Goal: Check status: Check status

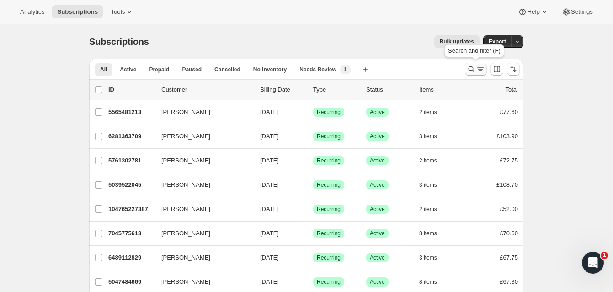
click at [470, 67] on icon "Search and filter results" at bounding box center [472, 69] width 6 height 6
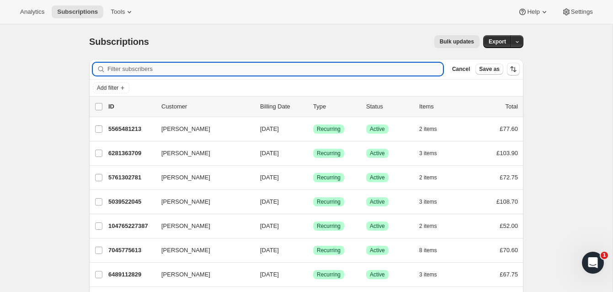
click at [230, 69] on input "Filter subscribers" at bounding box center [275, 69] width 336 height 13
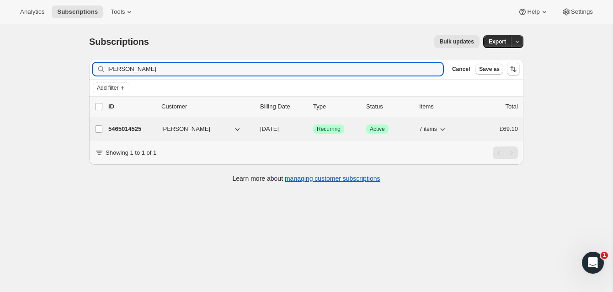
type input "[PERSON_NAME]"
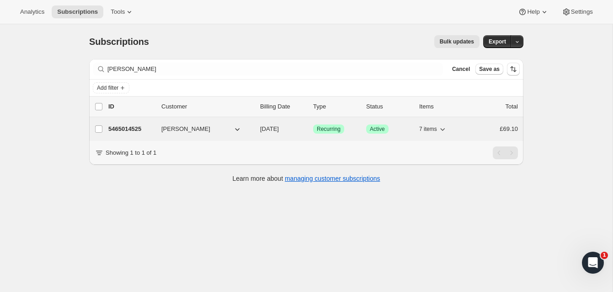
click at [140, 126] on p "5465014525" at bounding box center [131, 128] width 46 height 9
